Goal: Navigation & Orientation: Go to known website

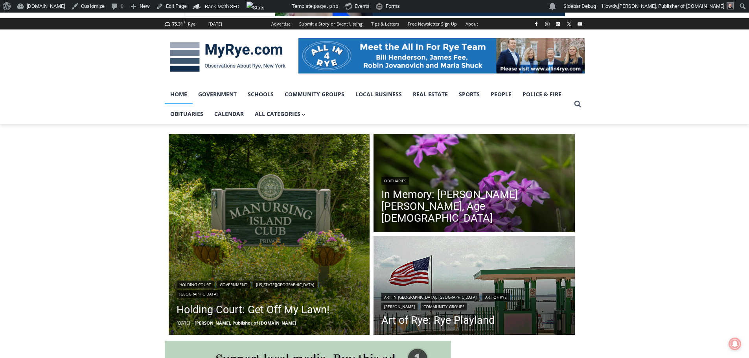
click at [181, 95] on link "Home" at bounding box center [179, 95] width 28 height 20
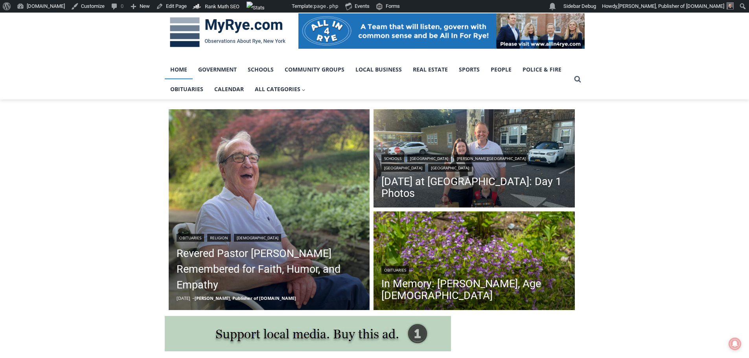
scroll to position [118, 0]
